Goal: Task Accomplishment & Management: Manage account settings

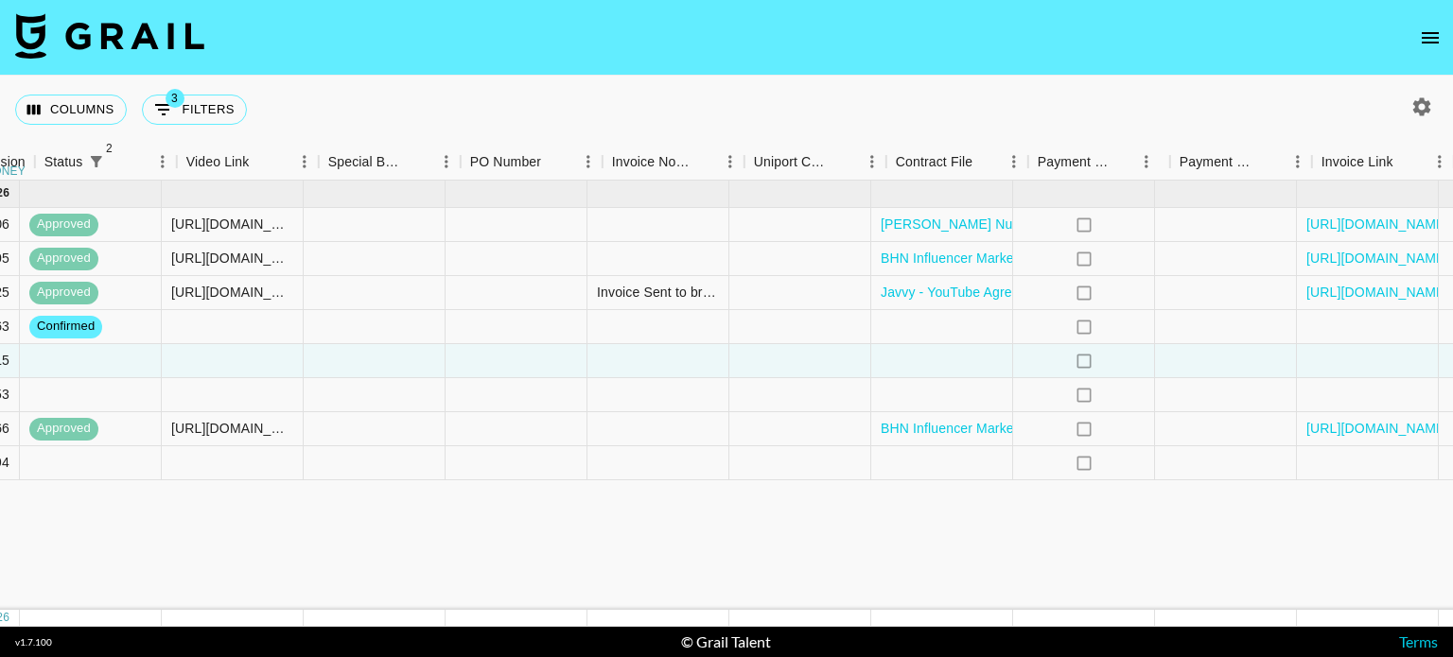
scroll to position [0, 1687]
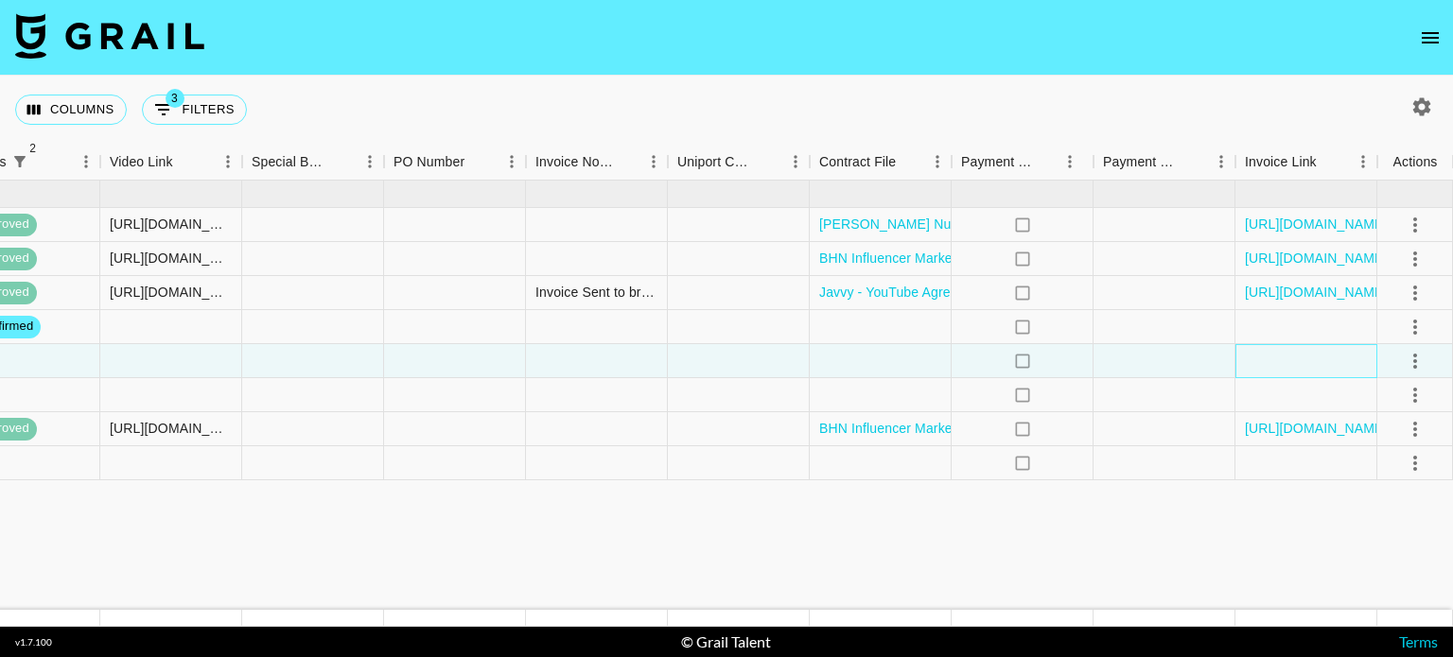
click at [1279, 358] on div at bounding box center [1306, 361] width 142 height 34
click at [880, 356] on div at bounding box center [881, 361] width 142 height 34
click at [880, 363] on div at bounding box center [881, 361] width 142 height 34
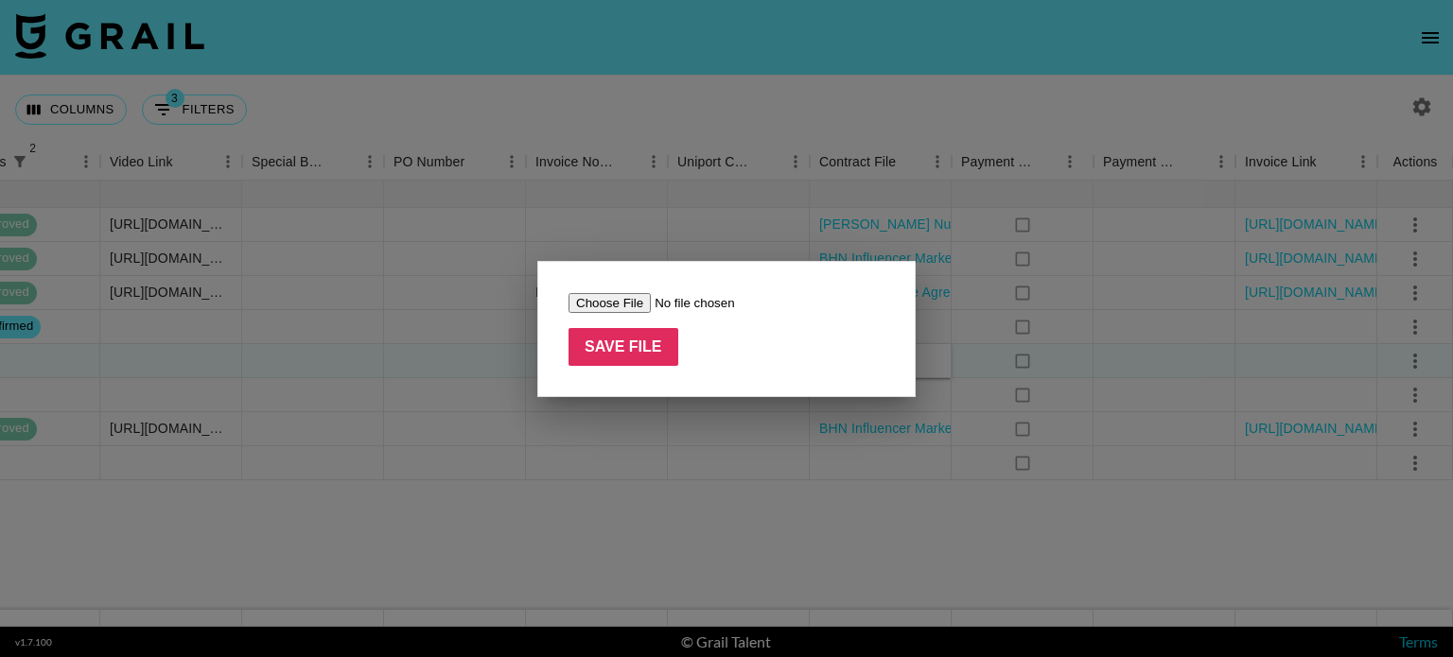
click at [624, 305] on input "file" at bounding box center [687, 303] width 239 height 20
type input "C:\fakepath\Chillhouse x @teilorgrubbs.pdf"
click at [623, 355] on input "Save File" at bounding box center [623, 347] width 110 height 38
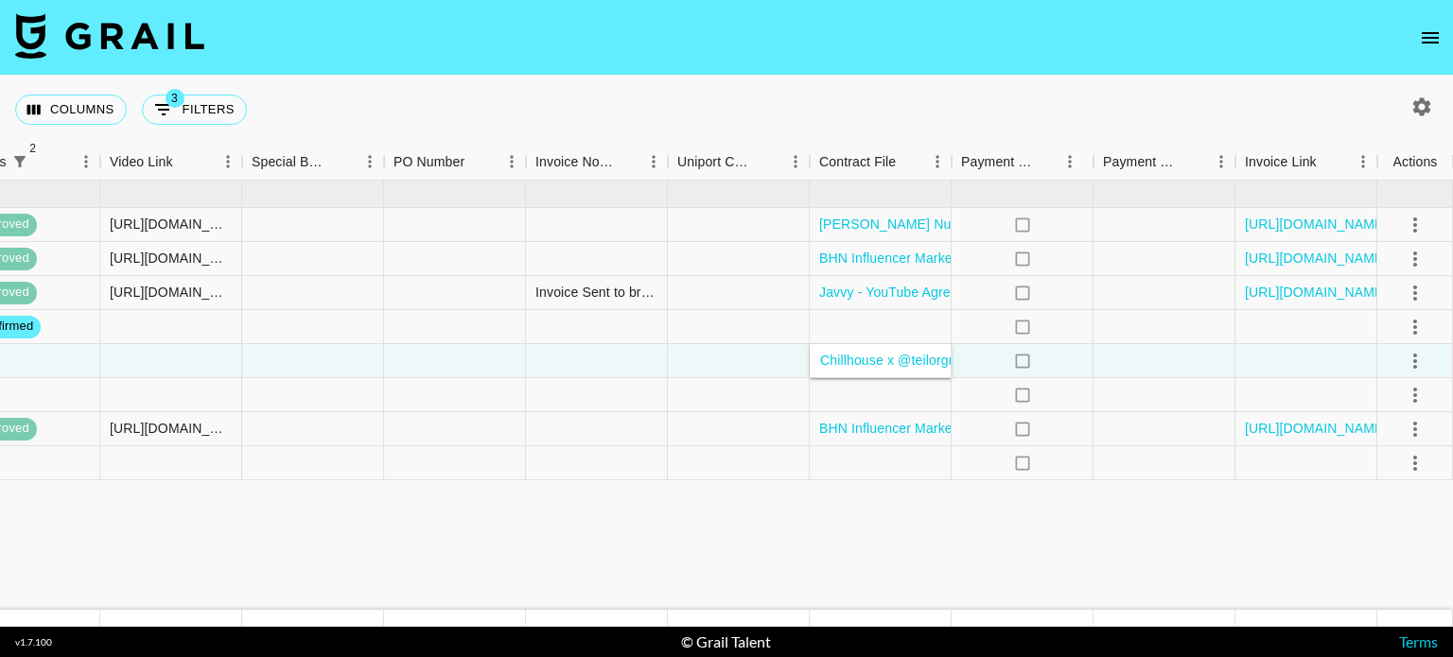
click at [1406, 363] on icon "select merge strategy" at bounding box center [1414, 361] width 23 height 23
click at [1383, 405] on li "Confirm" at bounding box center [1391, 401] width 123 height 34
click at [1419, 400] on icon "select merge strategy" at bounding box center [1414, 395] width 23 height 23
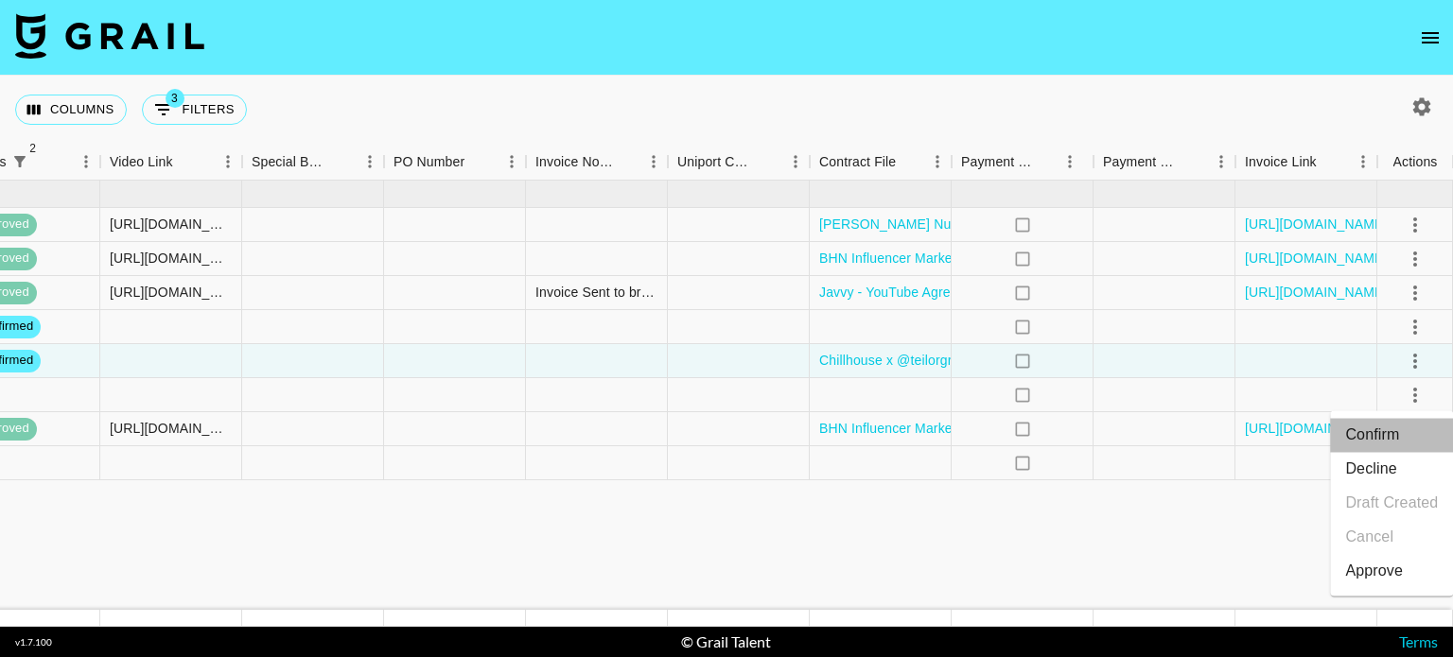
click at [1399, 450] on li "Confirm" at bounding box center [1391, 435] width 123 height 34
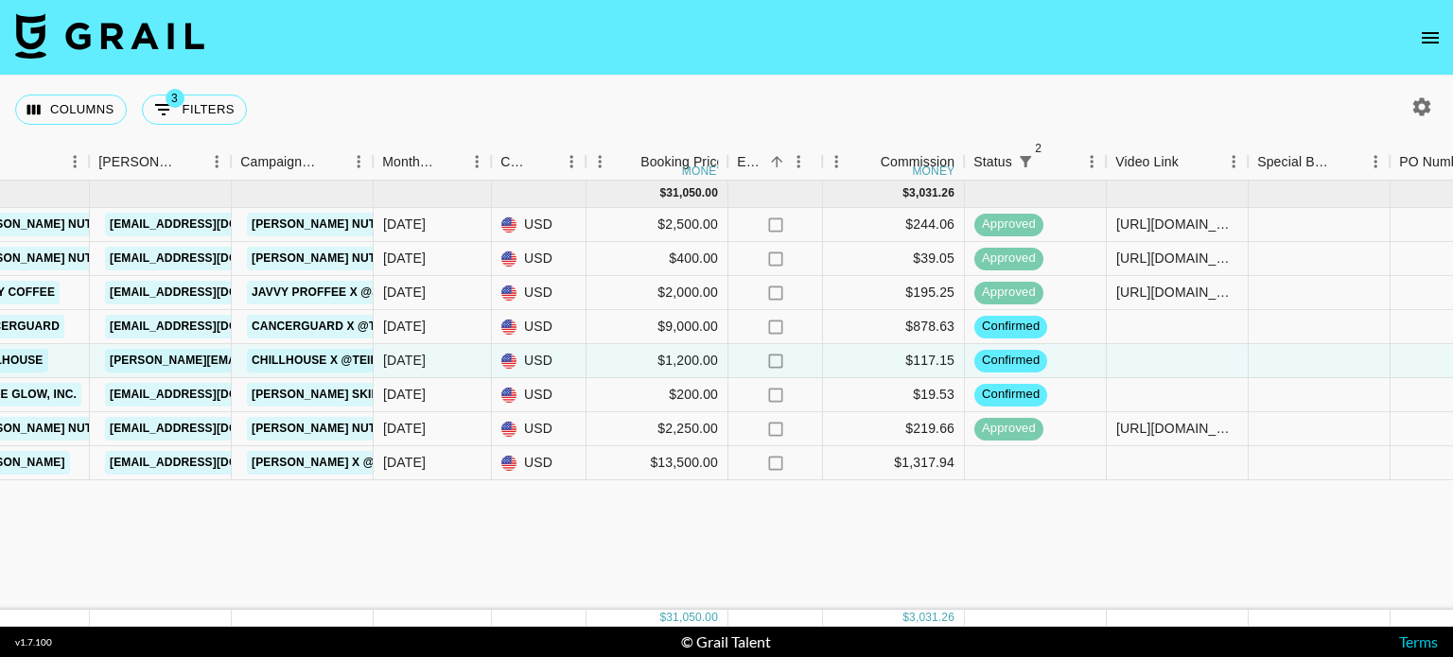
scroll to position [0, 683]
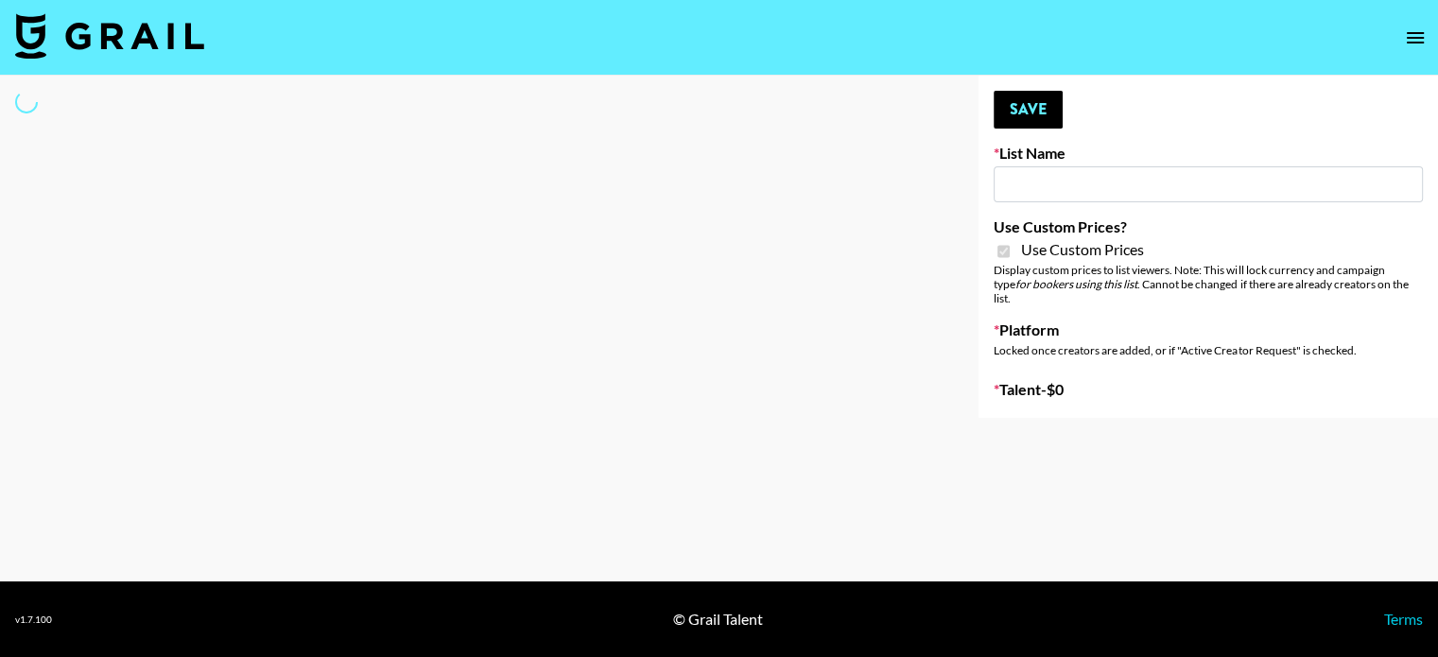
type input "Flimeal + Liveling"
checkbox input "true"
select select "Brand"
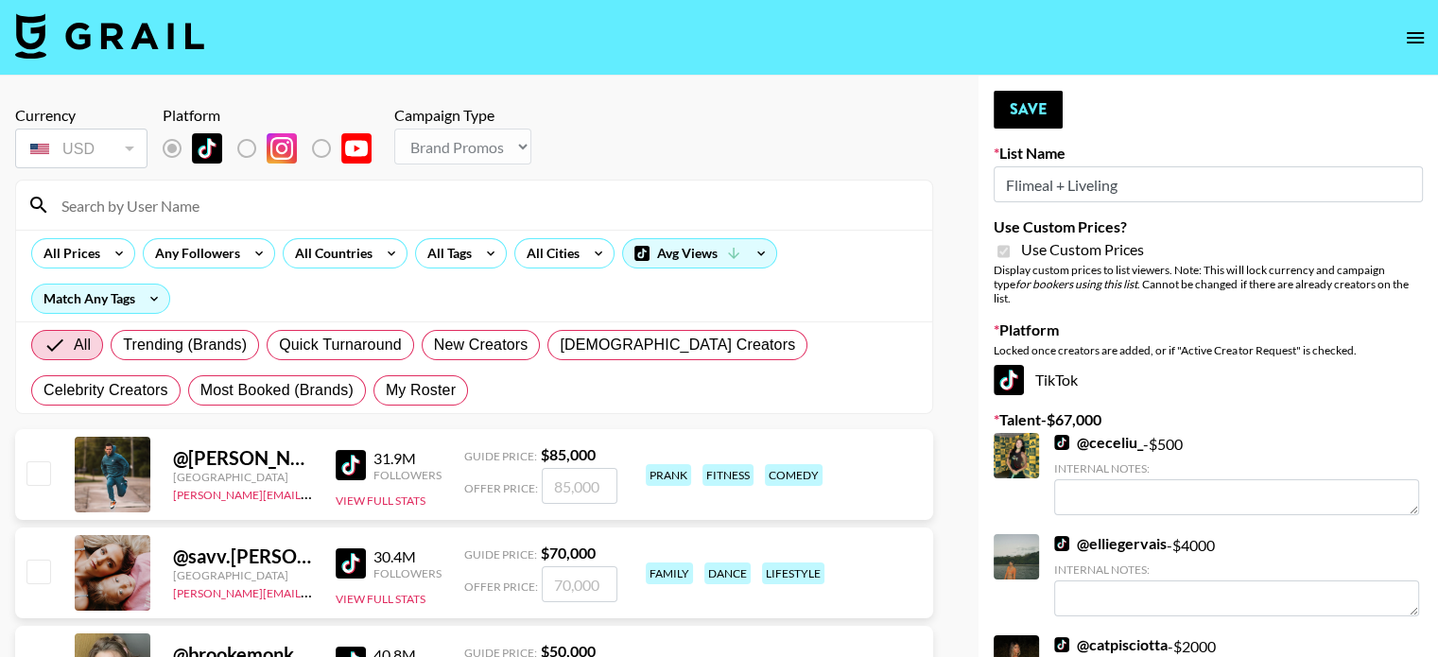
click at [105, 213] on input at bounding box center [485, 205] width 871 height 30
type input "jordansara"
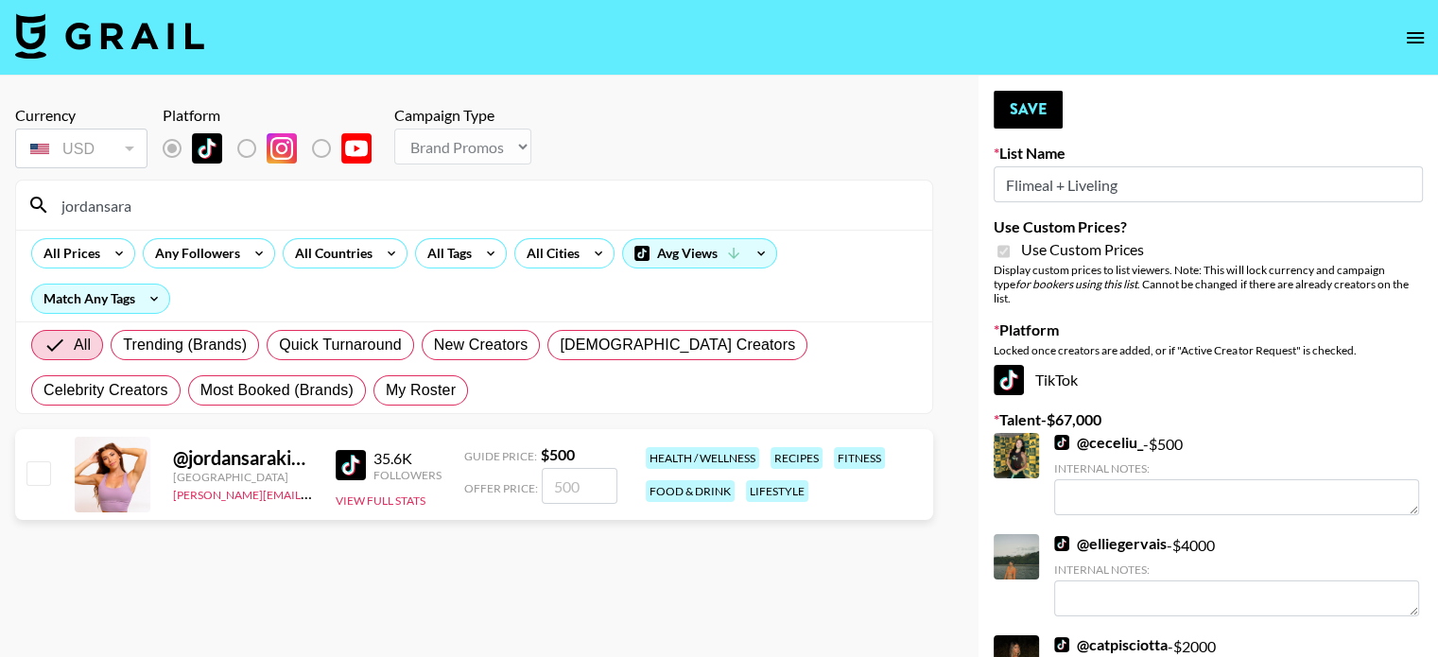
click at [41, 472] on input "checkbox" at bounding box center [37, 473] width 23 height 23
checkbox input "true"
type input "500"
click at [563, 488] on input "500" at bounding box center [580, 486] width 76 height 36
checkbox input "false"
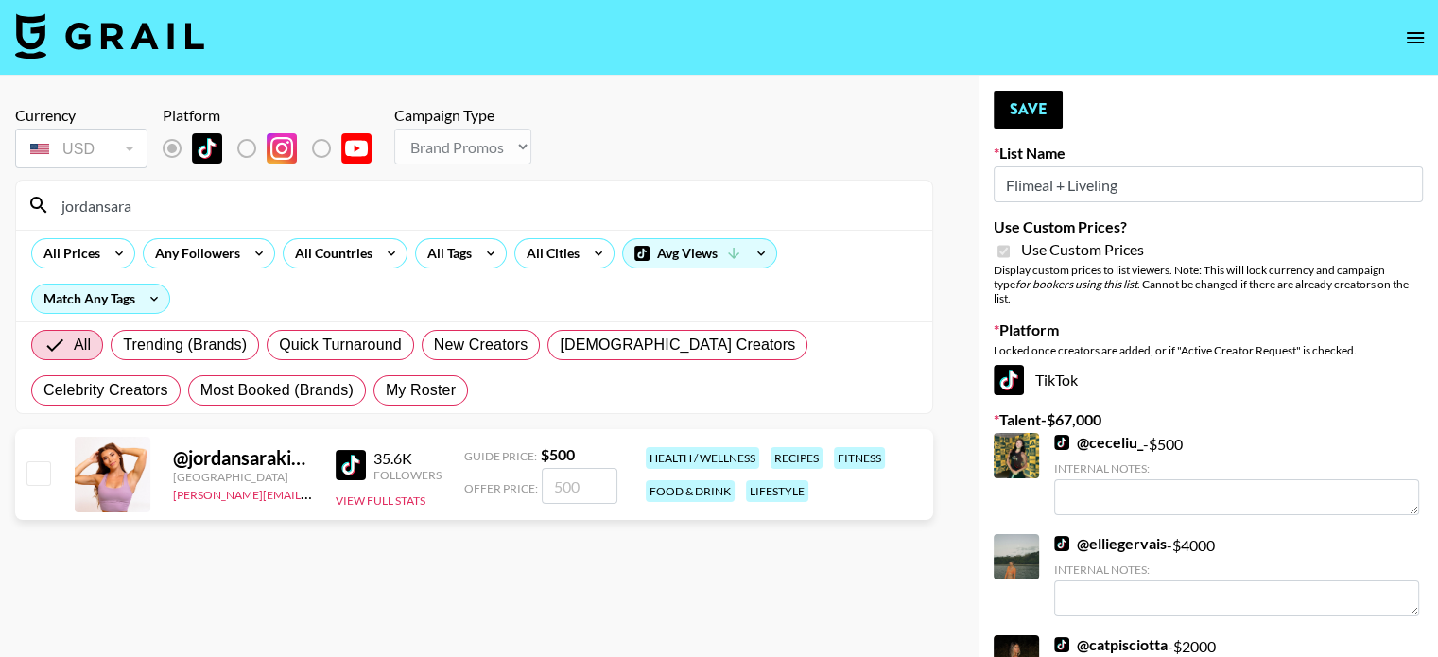
checkbox input "true"
type input "1000"
click at [514, 545] on section "Currency USD USD ​ Platform Campaign Type Choose Type... Song Promos Brand Prom…" at bounding box center [474, 344] width 918 height 506
click at [163, 217] on input "jordansara" at bounding box center [485, 205] width 871 height 30
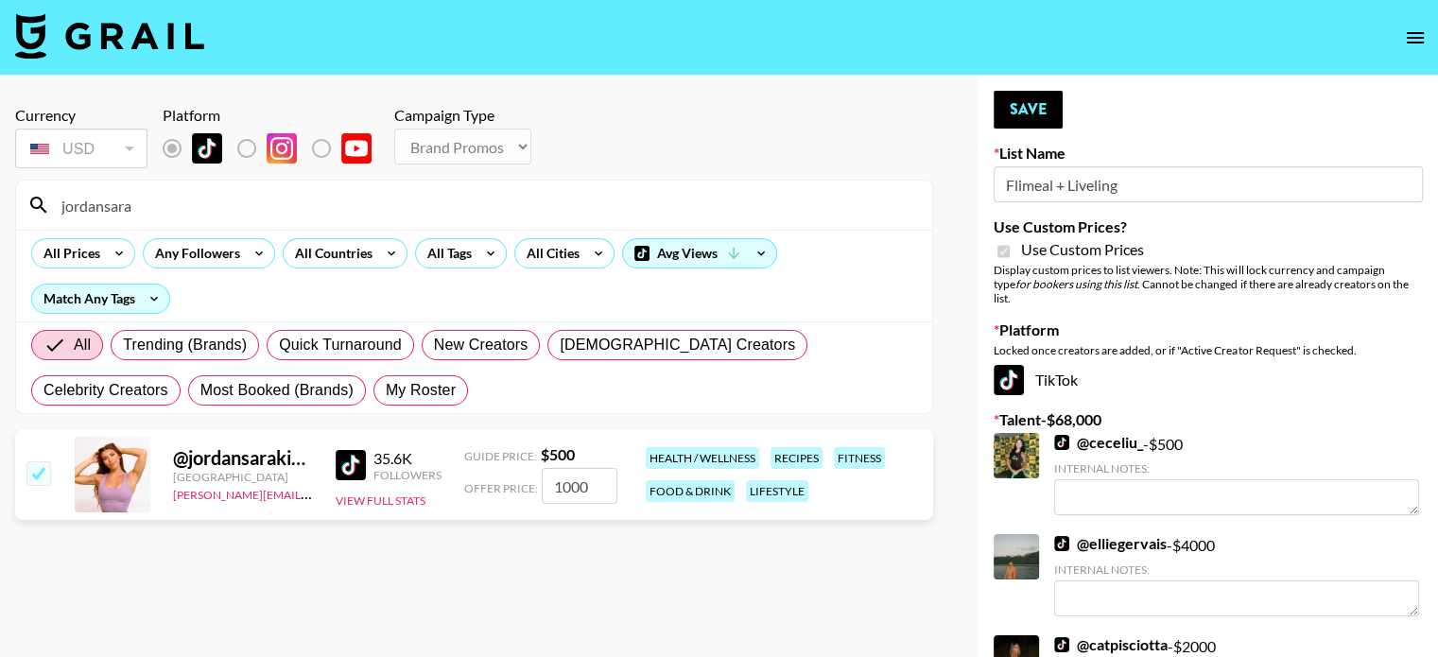
click at [163, 217] on input "jordansara" at bounding box center [485, 205] width 871 height 30
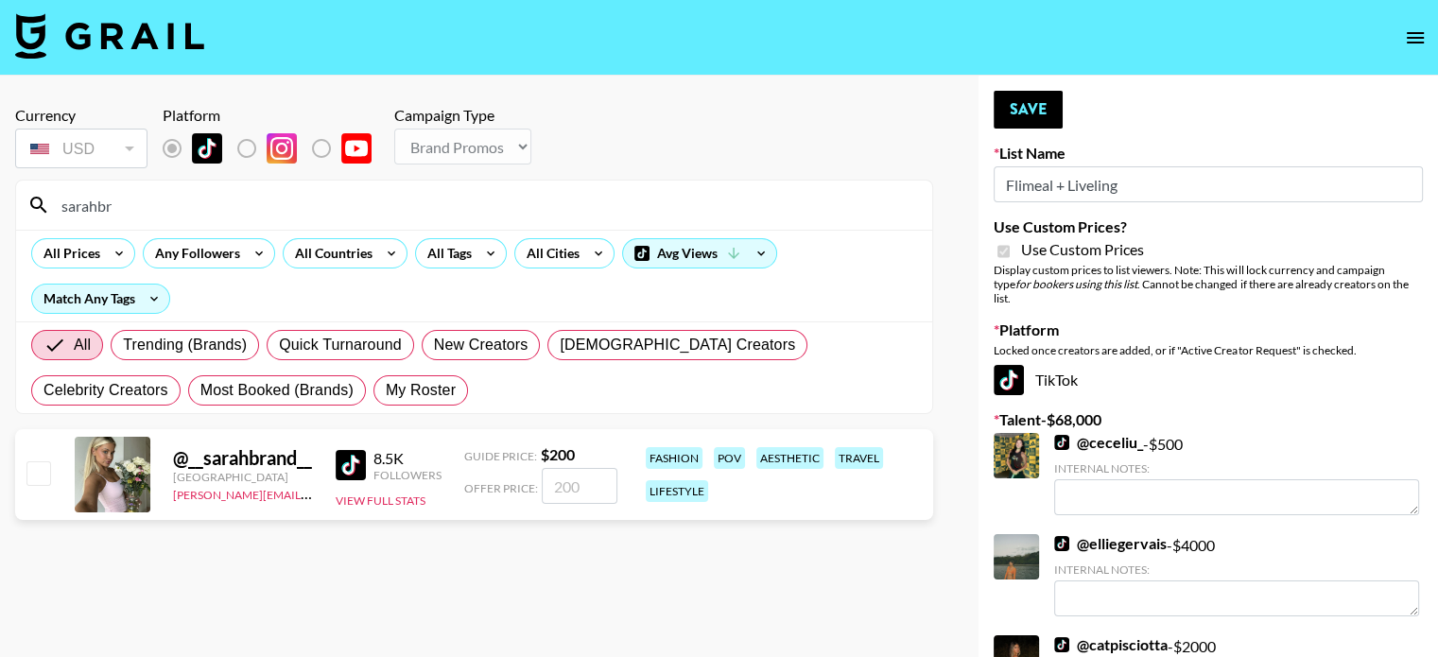
type input "sarahbr"
click at [39, 471] on input "checkbox" at bounding box center [37, 473] width 23 height 23
checkbox input "true"
type input "200"
click at [560, 485] on input "200" at bounding box center [580, 486] width 76 height 36
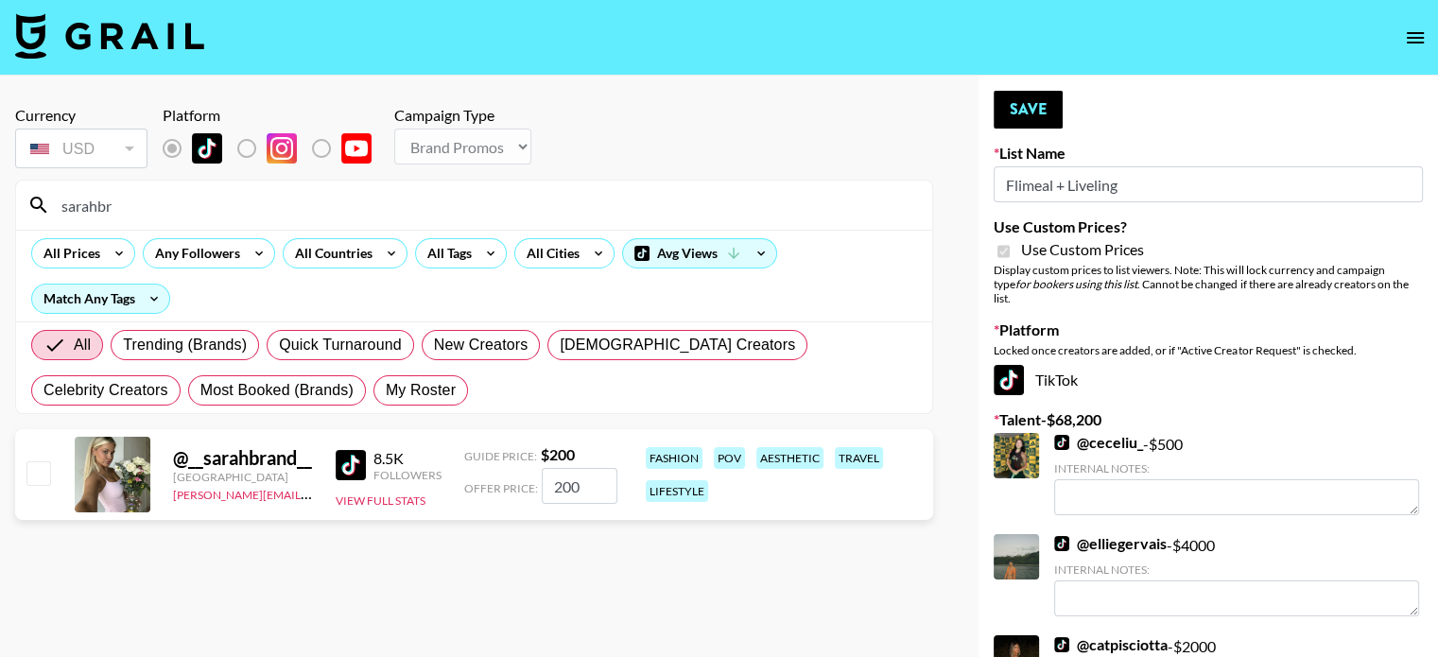
checkbox input "false"
checkbox input "true"
type input "4"
checkbox input "false"
checkbox input "true"
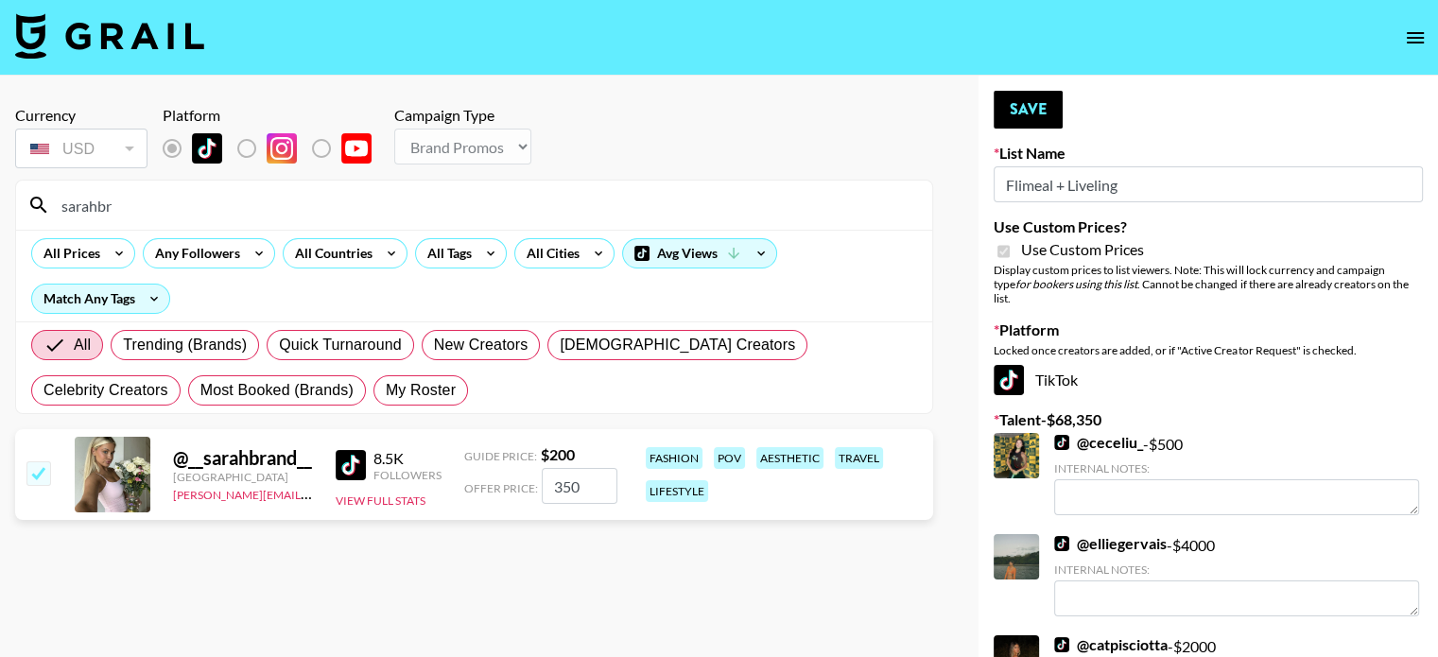
type input "350"
click at [432, 565] on section "Currency USD USD ​ Platform Campaign Type Choose Type... Song Promos Brand Prom…" at bounding box center [474, 344] width 918 height 506
click at [164, 194] on input "sarahbr" at bounding box center [485, 205] width 871 height 30
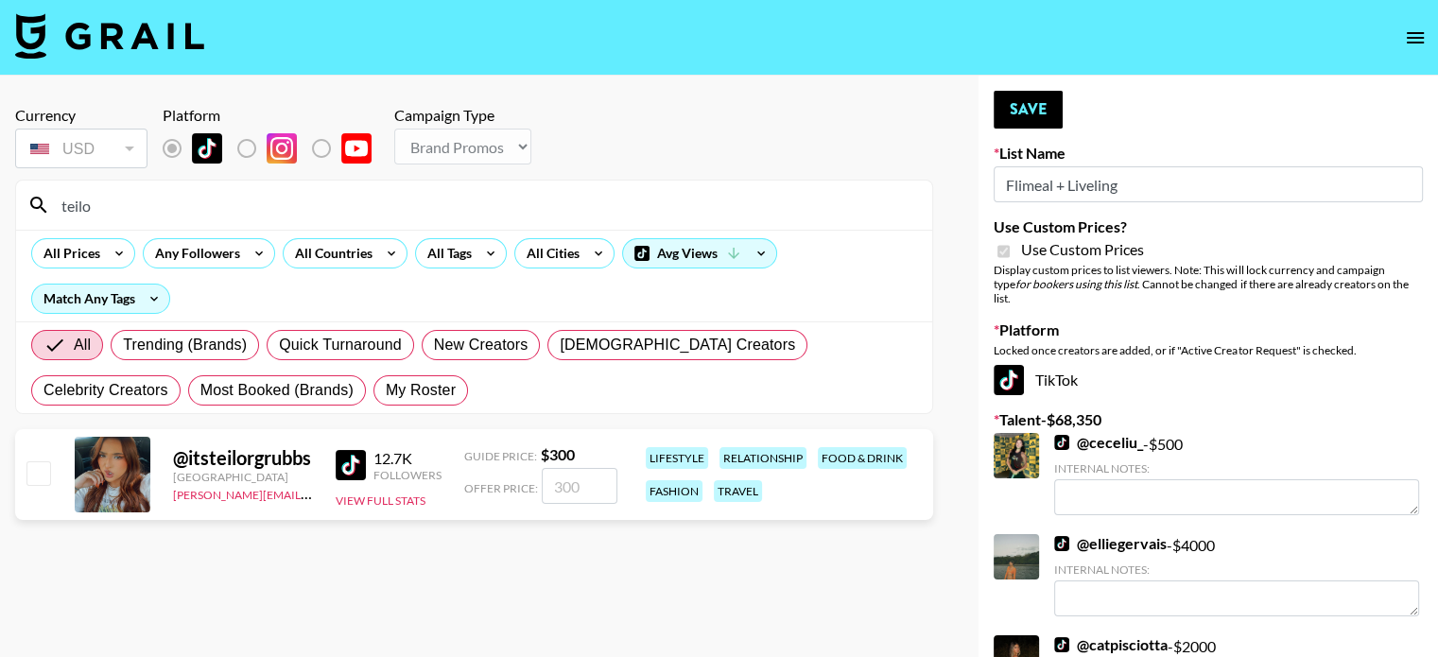
type input "teilo"
click at [580, 490] on input "number" at bounding box center [580, 486] width 76 height 36
checkbox input "true"
type input "400"
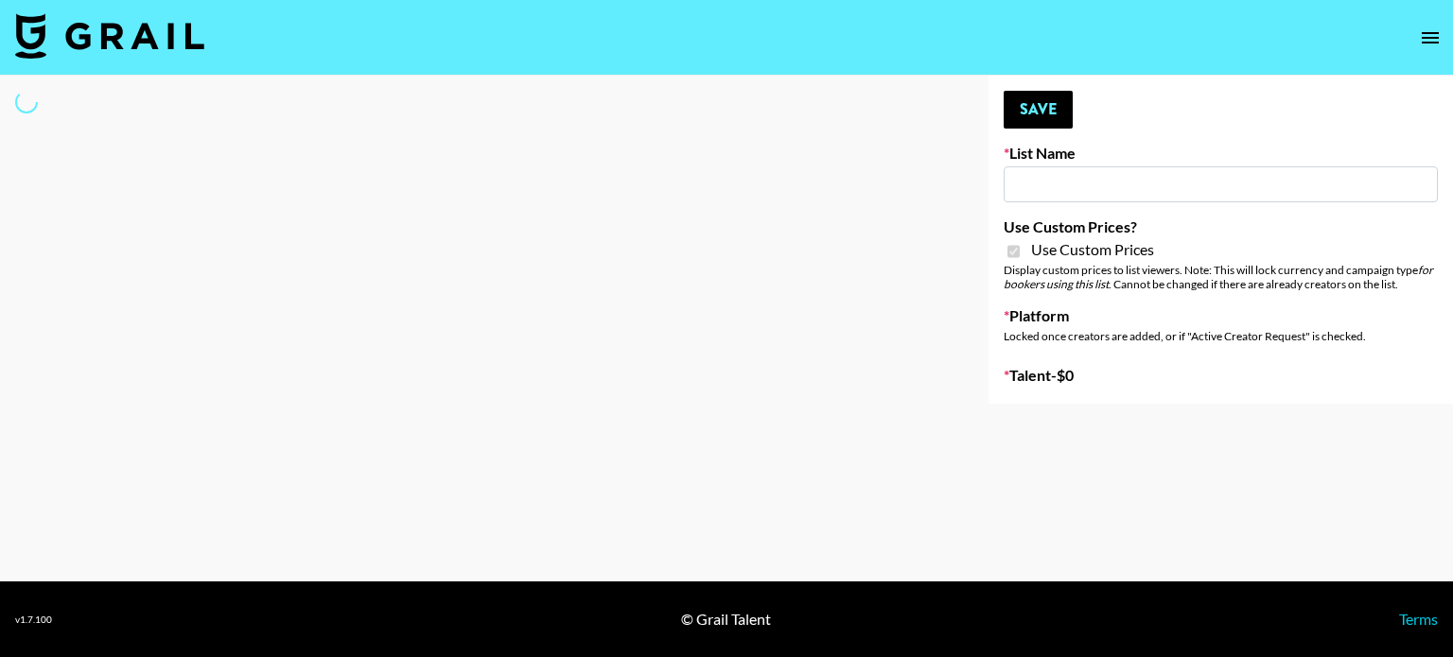
type input "Peppermayo"
checkbox input "true"
select select "Brand"
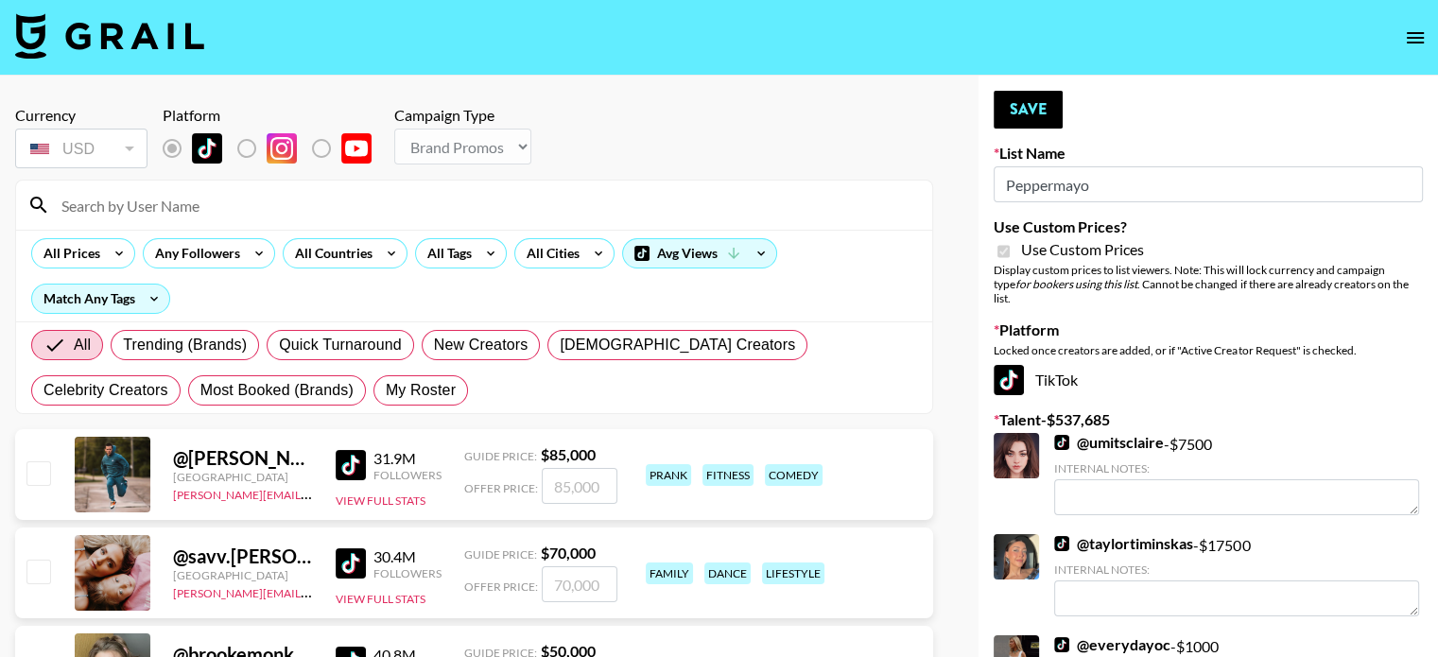
click at [253, 210] on input at bounding box center [485, 205] width 871 height 30
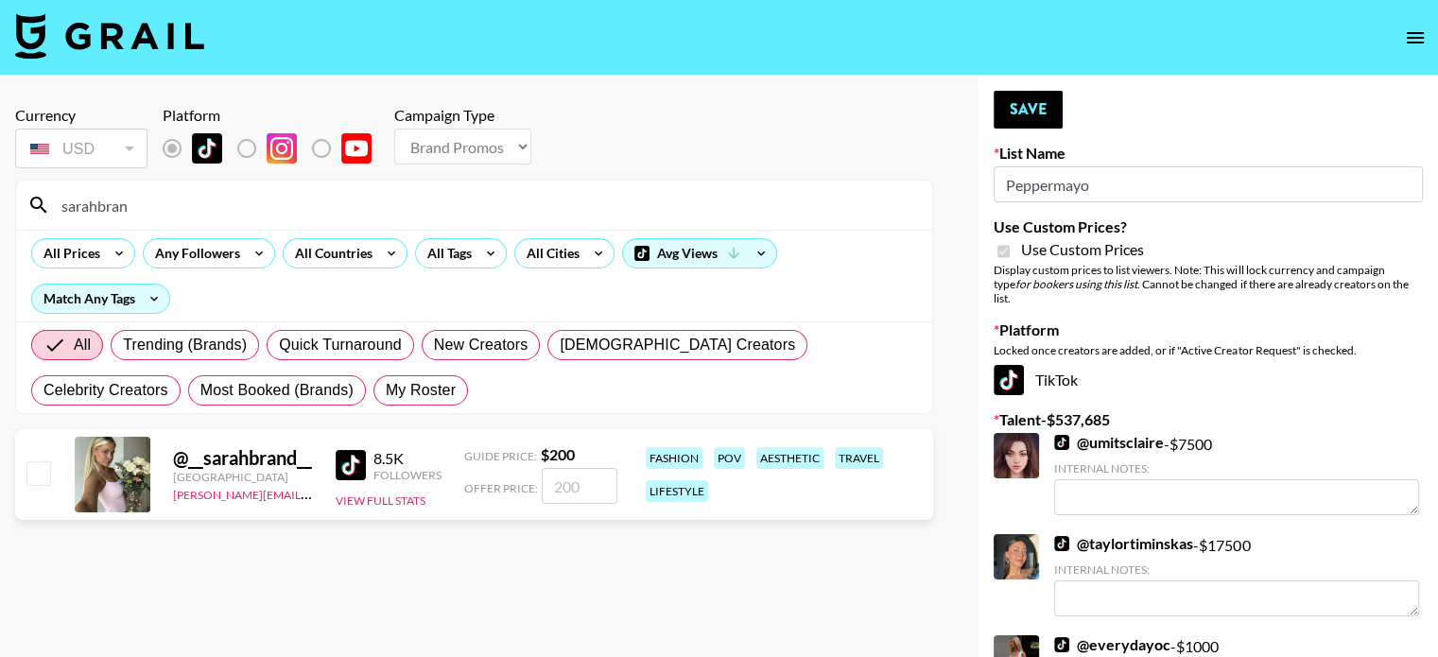
type input "sarahbran"
click at [33, 468] on input "checkbox" at bounding box center [37, 473] width 23 height 23
checkbox input "true"
type input "200"
click at [564, 490] on input "200" at bounding box center [580, 486] width 76 height 36
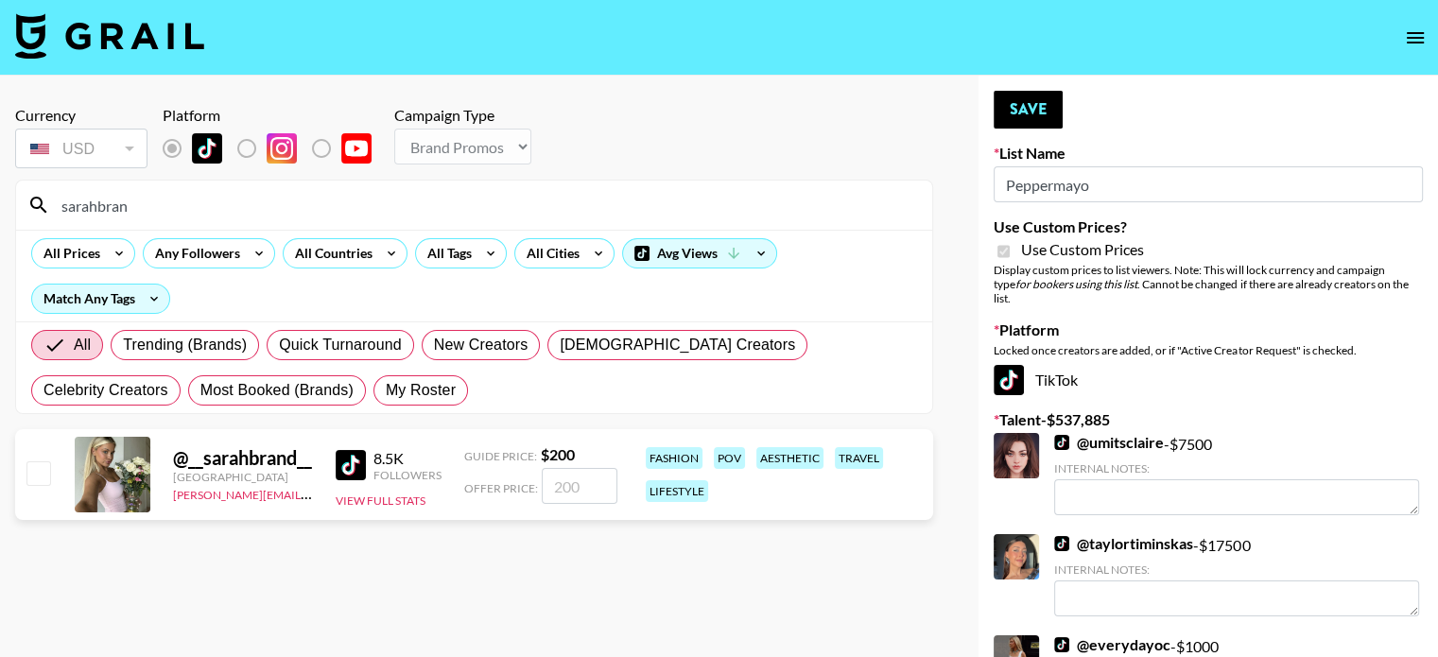
checkbox input "false"
type input "3"
checkbox input "true"
type input "350"
click at [427, 399] on div "All Trending (Brands) Quick Turnaround New Creators [DEMOGRAPHIC_DATA] Creators…" at bounding box center [474, 367] width 894 height 91
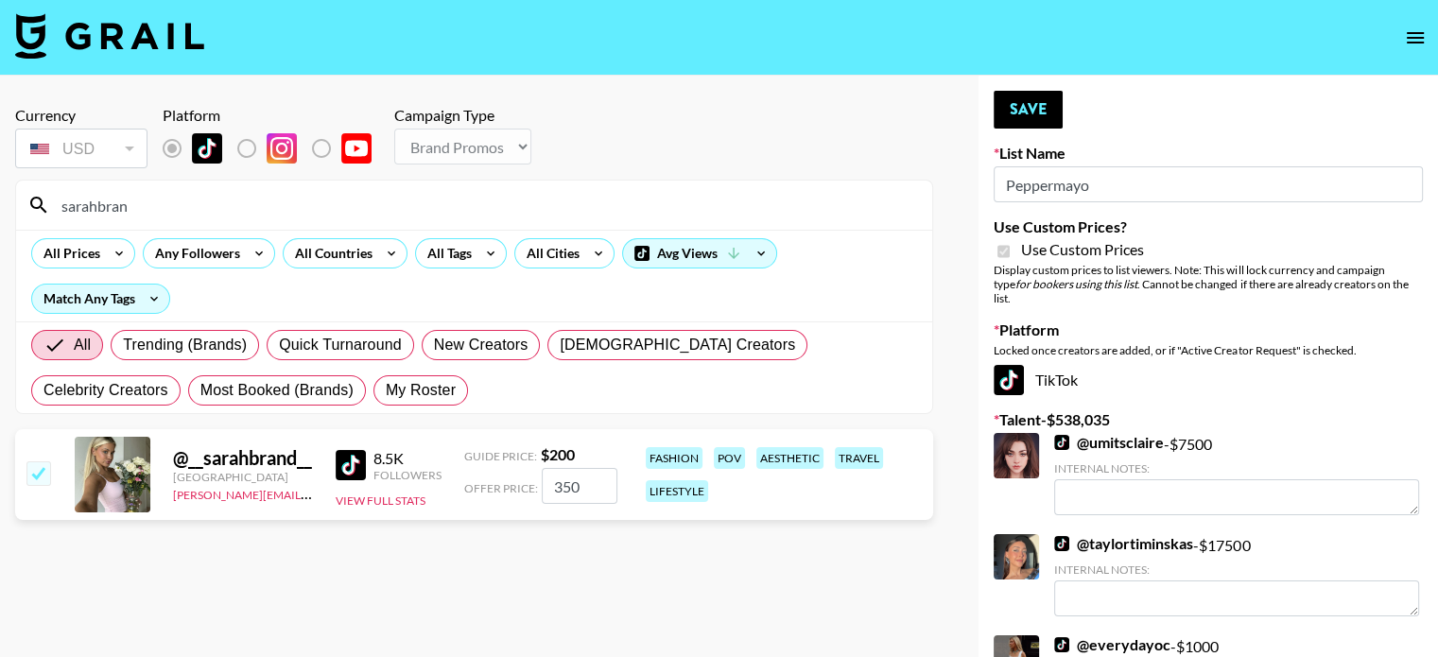
click at [147, 211] on input "sarahbran" at bounding box center [485, 205] width 871 height 30
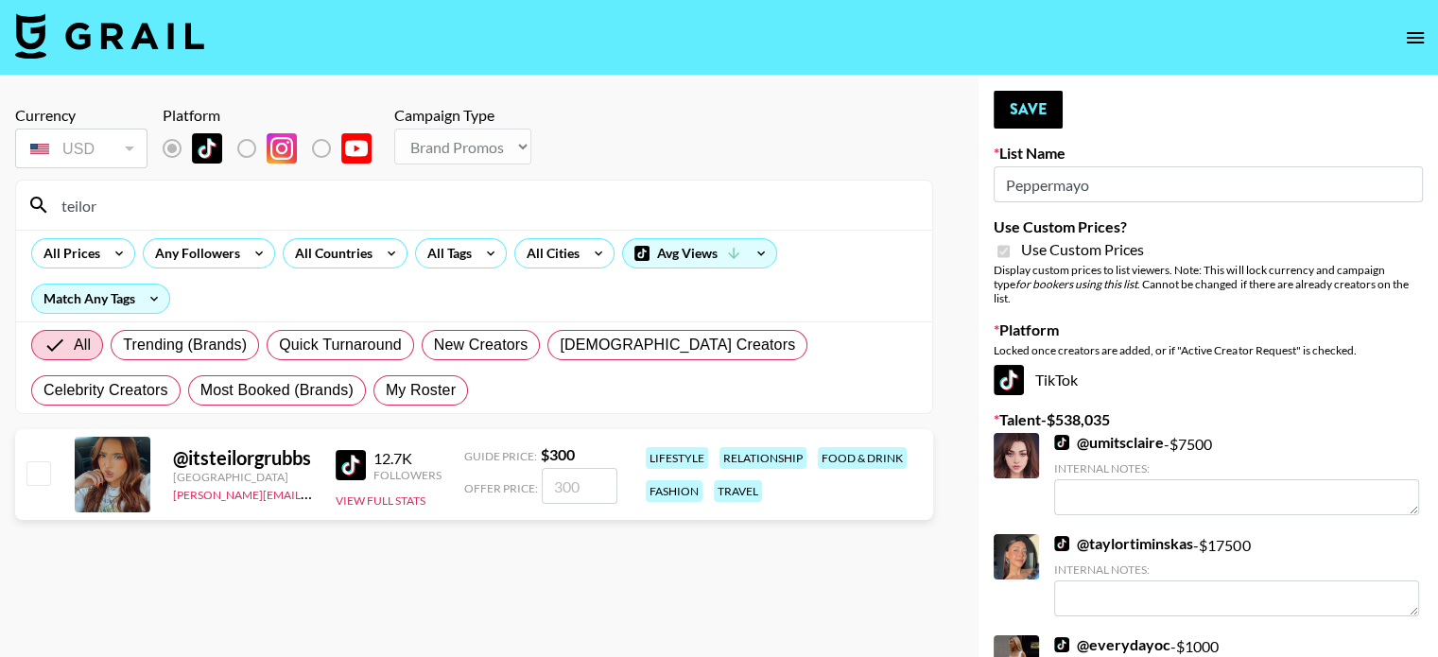
type input "teilor"
click at [31, 472] on input "checkbox" at bounding box center [37, 473] width 23 height 23
checkbox input "true"
click at [570, 491] on input "300" at bounding box center [580, 486] width 76 height 36
type input "30"
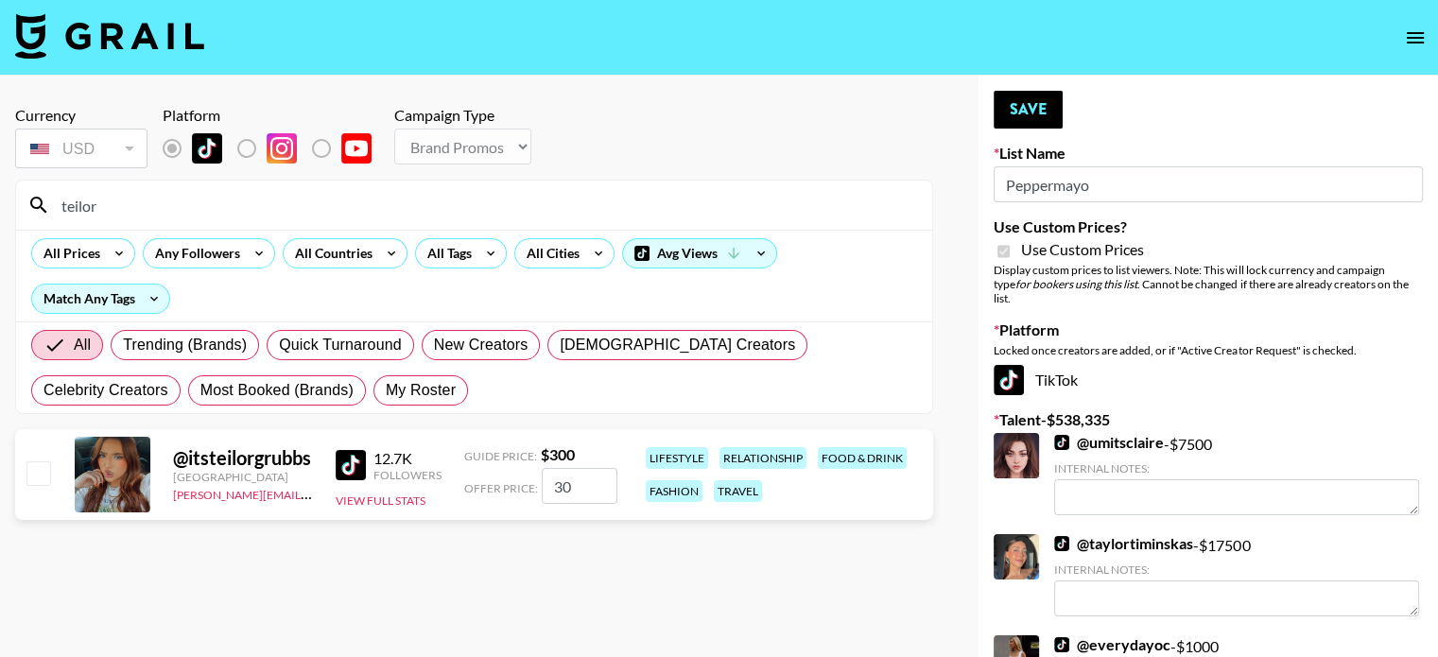
checkbox input "false"
checkbox input "true"
type input "400"
click at [447, 561] on section "Currency USD USD ​ Platform Campaign Type Choose Type... Song Promos Brand Prom…" at bounding box center [474, 344] width 918 height 506
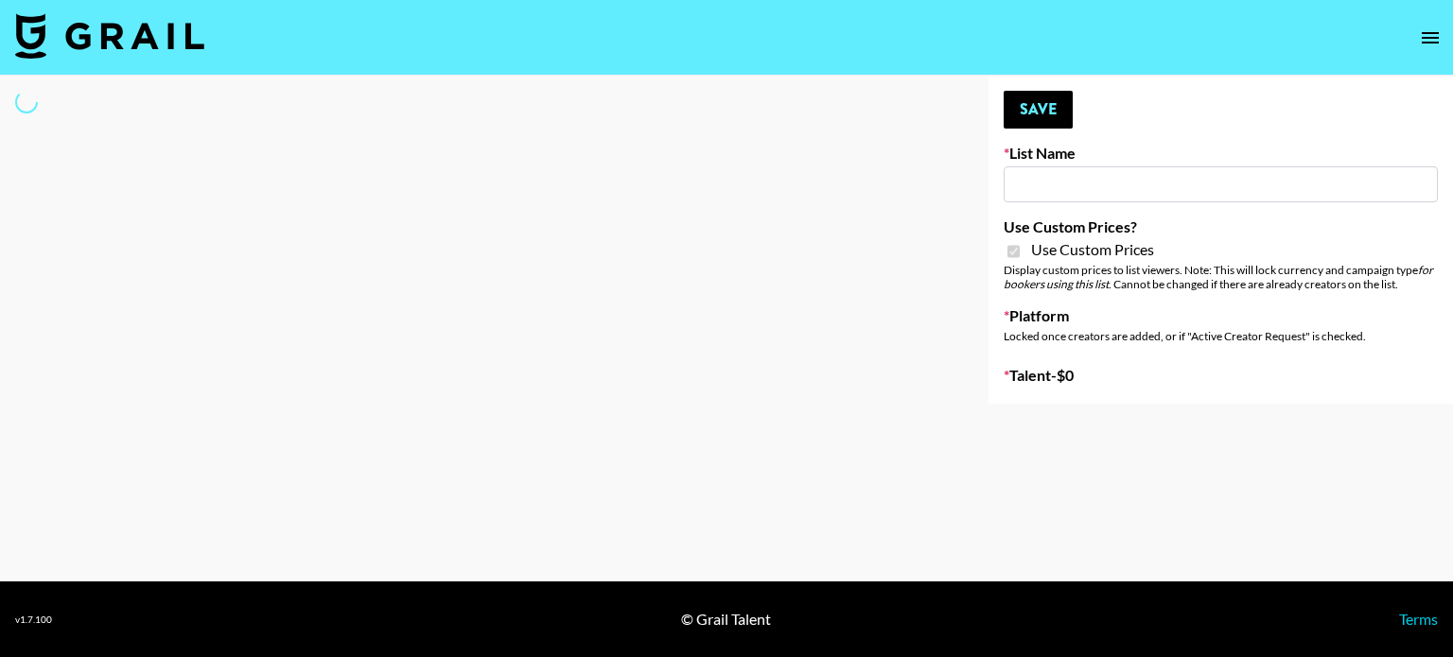
type input "Whipped US"
checkbox input "true"
select select "Brand"
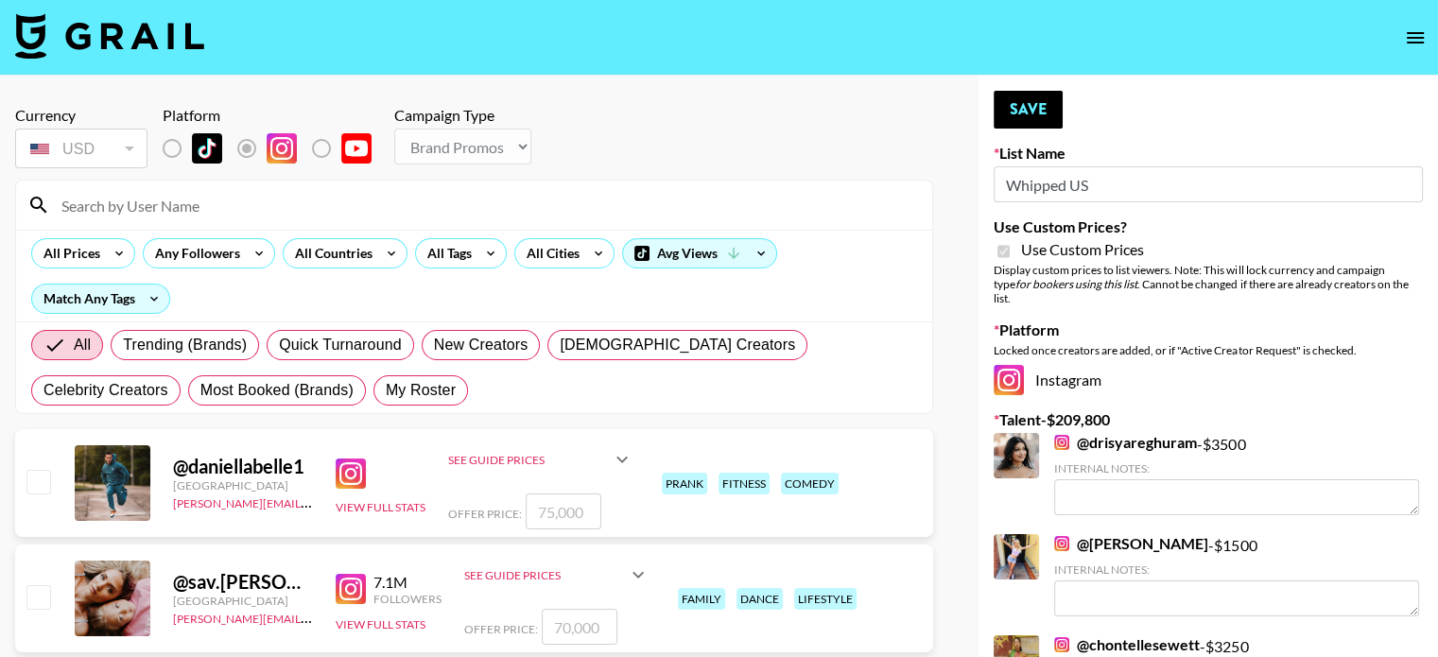
click at [106, 207] on input at bounding box center [485, 205] width 871 height 30
type input "jordansara"
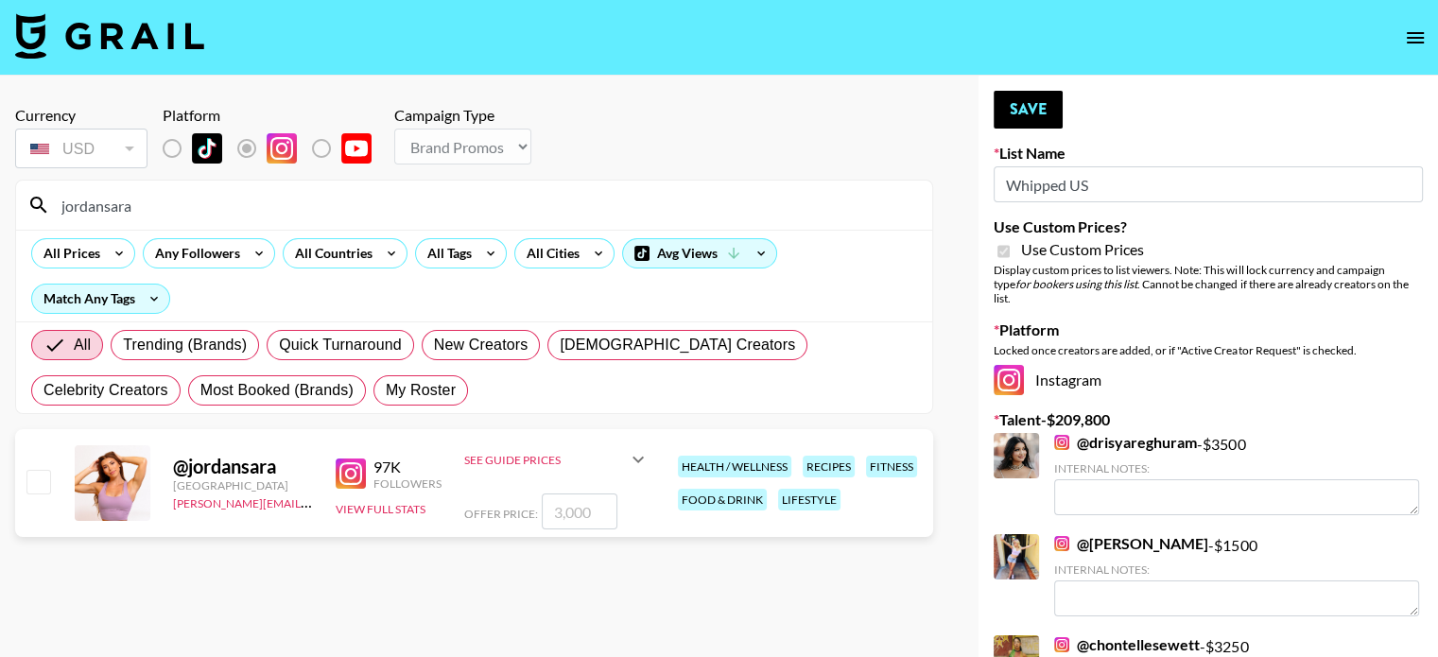
click at [42, 483] on input "checkbox" at bounding box center [37, 481] width 23 height 23
checkbox input "true"
type input "3000"
click at [564, 508] on input "3000" at bounding box center [580, 512] width 76 height 36
checkbox input "false"
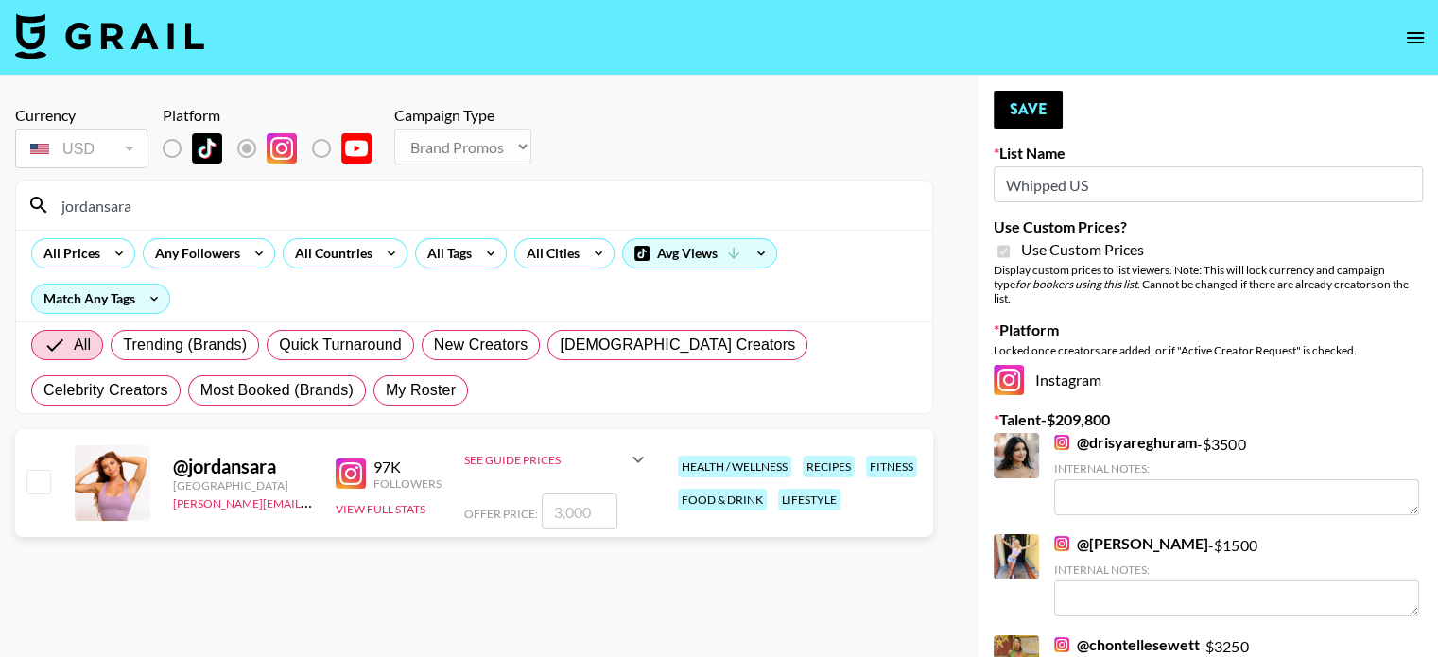
click at [564, 508] on input "number" at bounding box center [580, 512] width 76 height 36
checkbox input "true"
type input "3500"
click at [549, 593] on section "Currency USD USD ​ Platform Campaign Type Choose Type... Song Promos Brand Prom…" at bounding box center [474, 344] width 918 height 506
click at [144, 202] on input "jordansara" at bounding box center [485, 205] width 871 height 30
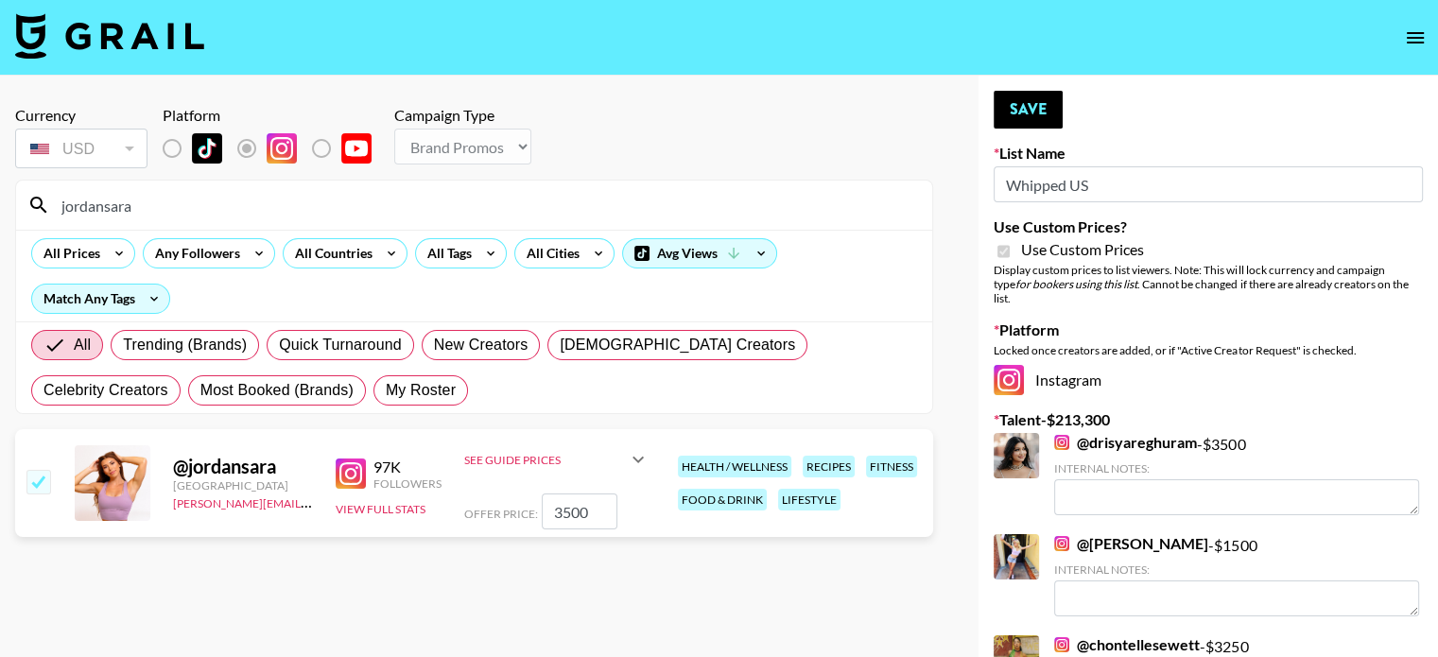
click at [144, 202] on input "jordansara" at bounding box center [485, 205] width 871 height 30
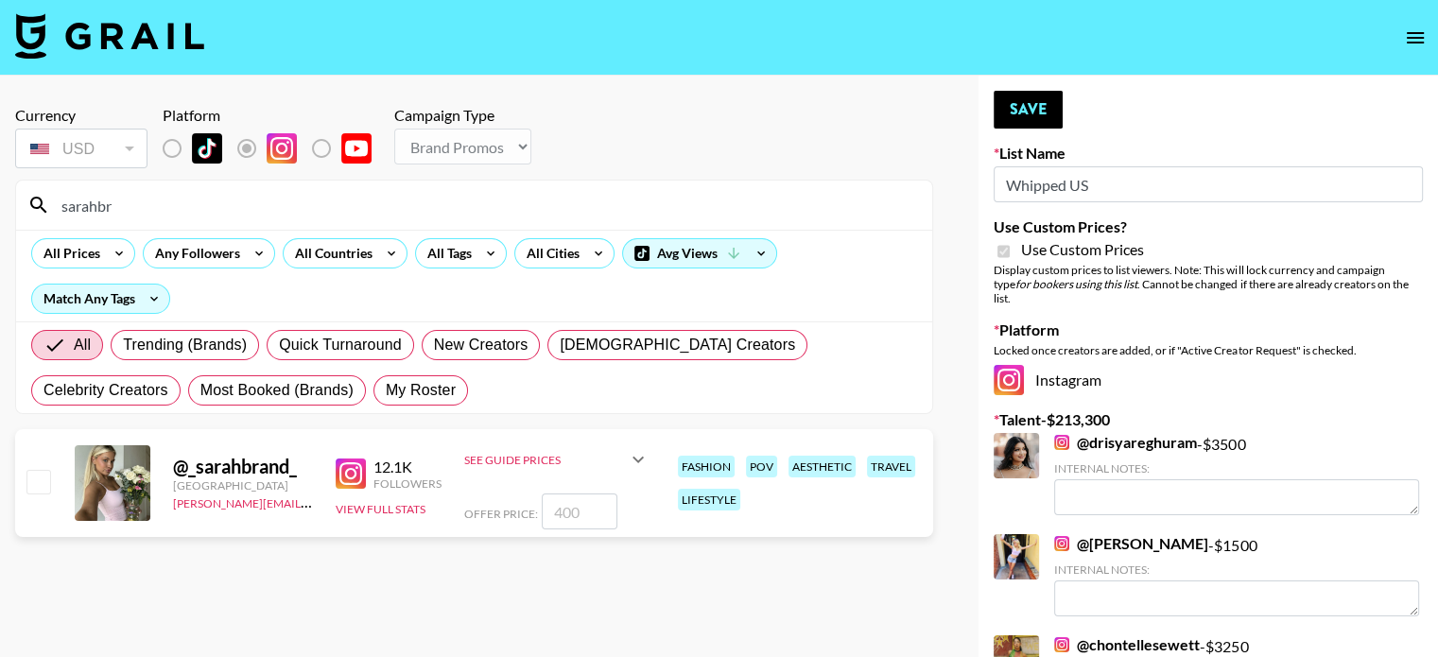
type input "sarahbr"
click at [48, 483] on input "checkbox" at bounding box center [37, 481] width 23 height 23
checkbox input "true"
type input "400"
click at [564, 511] on input "400" at bounding box center [580, 512] width 76 height 36
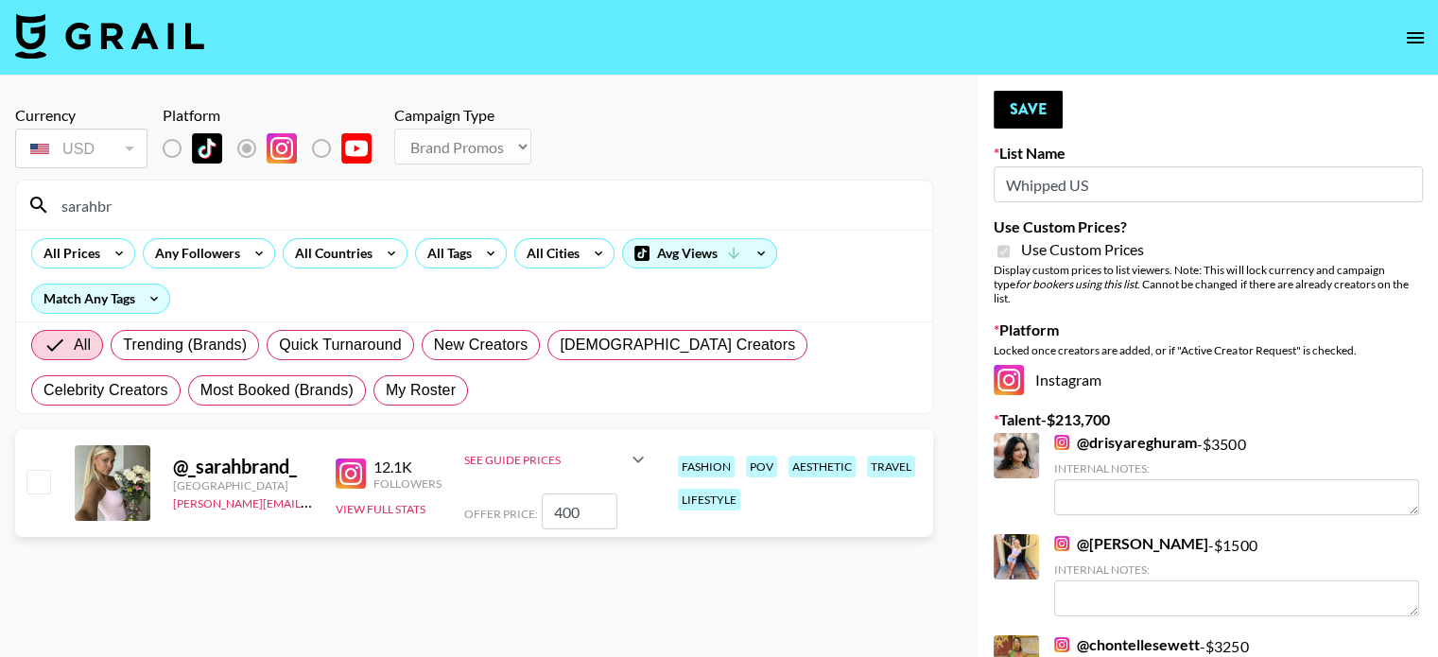
checkbox input "false"
checkbox input "true"
click at [569, 513] on input "750" at bounding box center [580, 512] width 76 height 36
type input "700"
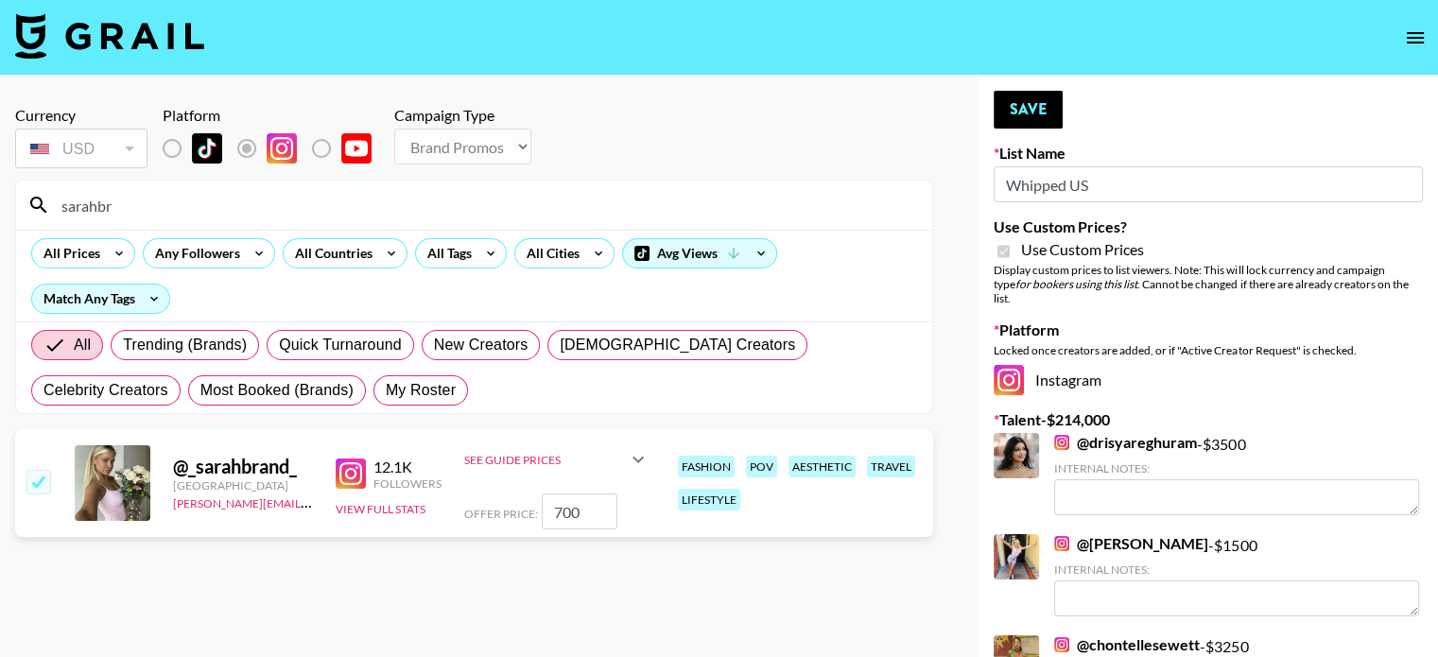
click at [479, 578] on section "Currency USD USD ​ Platform Campaign Type Choose Type... Song Promos Brand Prom…" at bounding box center [474, 344] width 918 height 506
